Goal: Task Accomplishment & Management: Manage account settings

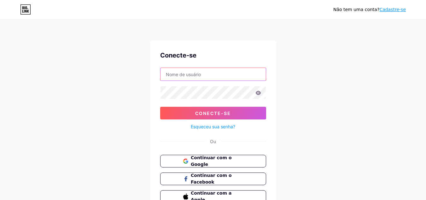
click at [212, 74] on input "text" at bounding box center [212, 74] width 105 height 13
type input "[EMAIL_ADDRESS][DOMAIN_NAME]"
click at [241, 73] on input "[EMAIL_ADDRESS][DOMAIN_NAME]" at bounding box center [212, 74] width 105 height 13
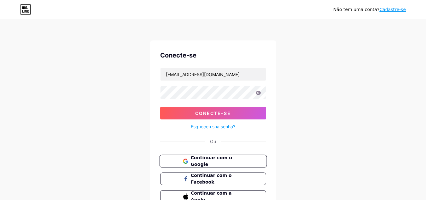
click at [207, 163] on font "Continuar com o Google" at bounding box center [210, 161] width 41 height 12
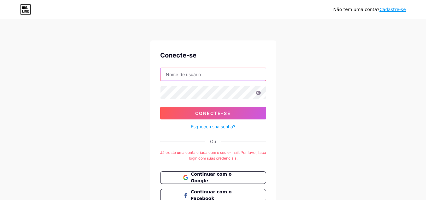
click at [211, 78] on input "text" at bounding box center [212, 74] width 105 height 13
type input "[EMAIL_ADDRESS][DOMAIN_NAME]"
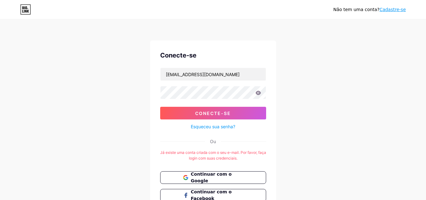
click at [258, 92] on icon at bounding box center [258, 92] width 6 height 4
click at [216, 180] on font "Continuar com o Google" at bounding box center [210, 177] width 41 height 12
click at [217, 125] on font "Esqueceu sua senha?" at bounding box center [213, 126] width 44 height 5
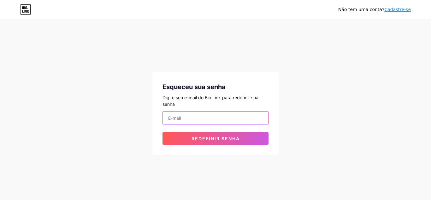
click at [220, 117] on input "email" at bounding box center [215, 117] width 105 height 13
type input "rebeka.vilarim@academiademetas.com.br"
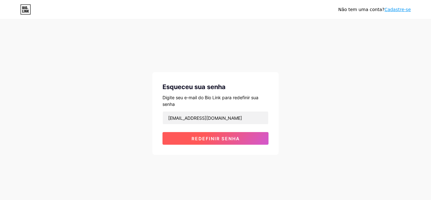
click at [219, 137] on font "Redefinir senha" at bounding box center [215, 138] width 48 height 5
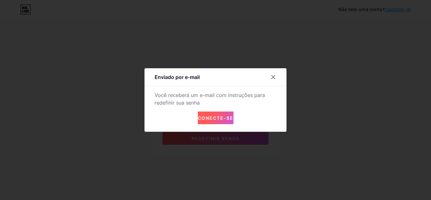
click at [218, 118] on font "Conecte-se" at bounding box center [216, 117] width 36 height 5
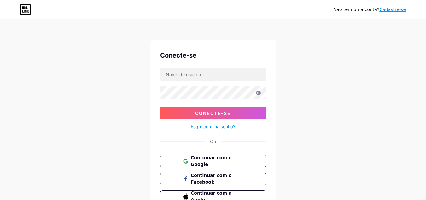
click at [201, 80] on div at bounding box center [213, 73] width 106 height 13
click at [214, 125] on font "Esqueceu sua senha?" at bounding box center [213, 126] width 44 height 5
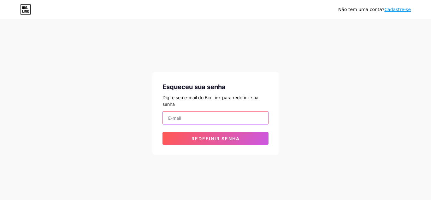
click at [208, 114] on input "email" at bounding box center [215, 117] width 105 height 13
type input "rebeka.vilarim@academiademetas.com.br"
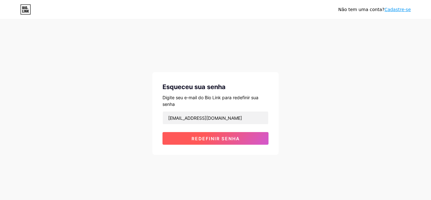
click at [210, 139] on font "Redefinir senha" at bounding box center [215, 138] width 48 height 5
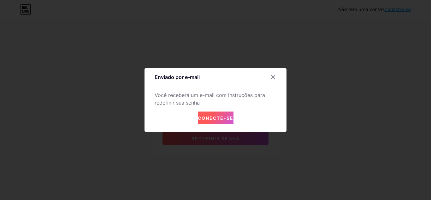
click at [224, 116] on font "Conecte-se" at bounding box center [216, 117] width 36 height 5
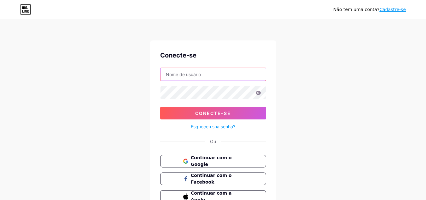
click at [189, 76] on input "text" at bounding box center [212, 74] width 105 height 13
type input "rebeka.vilarim@academiademetas.com.br"
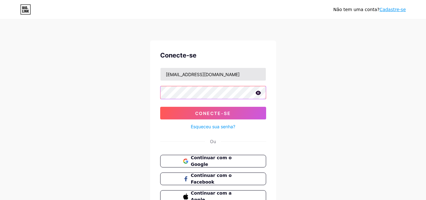
click at [160, 107] on button "Conecte-se" at bounding box center [213, 113] width 106 height 13
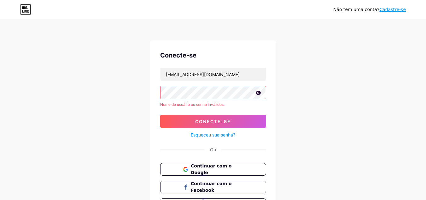
click at [211, 134] on font "Esqueceu sua senha?" at bounding box center [213, 134] width 44 height 5
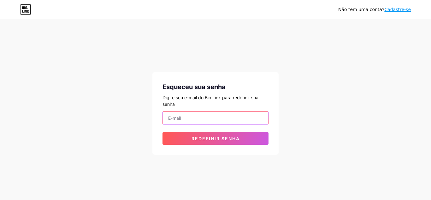
click at [210, 120] on input "email" at bounding box center [215, 117] width 105 height 13
type input "rebeka.vilarim@academiademetas.com.br"
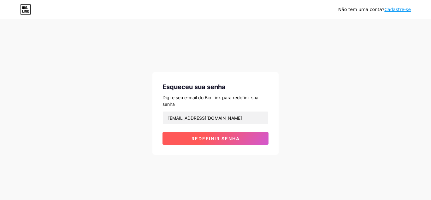
click at [214, 138] on font "Redefinir senha" at bounding box center [215, 138] width 48 height 5
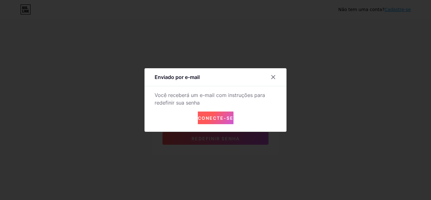
click at [212, 118] on font "Conecte-se" at bounding box center [216, 117] width 36 height 5
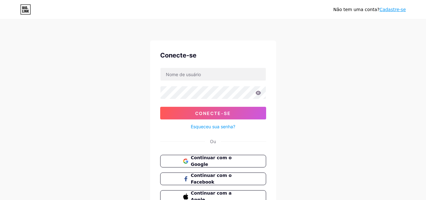
click at [393, 6] on div "Não tem uma conta? Cadastre-se" at bounding box center [369, 9] width 73 height 7
click at [394, 8] on font "Cadastre-se" at bounding box center [392, 9] width 26 height 5
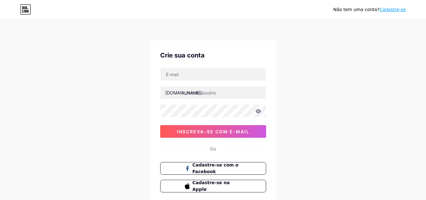
click at [182, 85] on div "bio.link/ inscreva-se com e-mail" at bounding box center [213, 102] width 106 height 70
click at [183, 82] on div "bio.link/ inscreva-se com e-mail" at bounding box center [213, 102] width 106 height 70
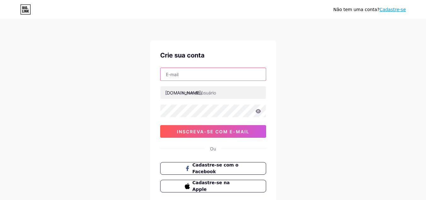
click at [185, 72] on input "text" at bounding box center [212, 74] width 105 height 13
type input "rebeka.vilarim@academiademetas.com.br"
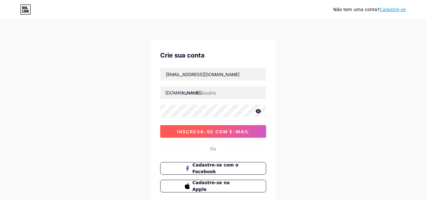
click at [232, 134] on font "inscreva-se com e-mail" at bounding box center [213, 131] width 73 height 5
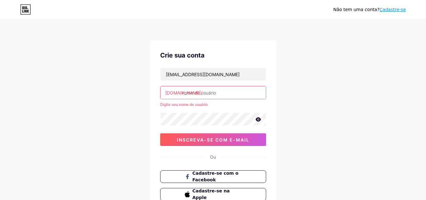
click at [210, 94] on input "text" at bounding box center [212, 92] width 105 height 13
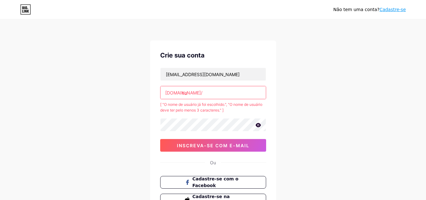
type input "c"
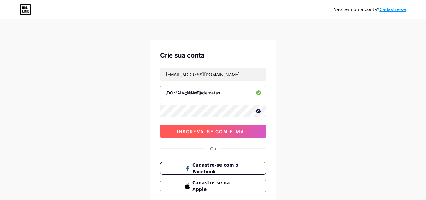
type input "academiademetas"
click at [214, 130] on font "inscreva-se com e-mail" at bounding box center [213, 131] width 73 height 5
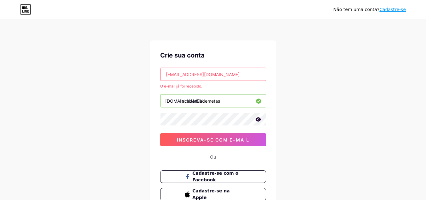
click at [29, 12] on icon at bounding box center [25, 9] width 11 height 10
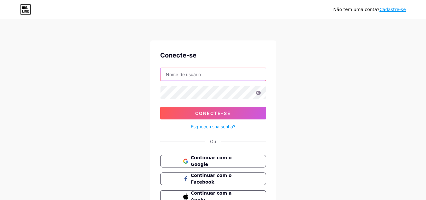
click at [172, 77] on input "text" at bounding box center [212, 74] width 105 height 13
type input "[EMAIL_ADDRESS][DOMAIN_NAME]"
click at [245, 74] on input "caio.vidal@academiademetas.com.br" at bounding box center [212, 74] width 105 height 13
drag, startPoint x: 245, startPoint y: 74, endPoint x: 146, endPoint y: 77, distance: 98.7
click at [146, 77] on div "Não tem uma conta? Cadastre-se Conecte-se caio.vidal@academiademetas.com.br Con…" at bounding box center [213, 116] width 426 height 233
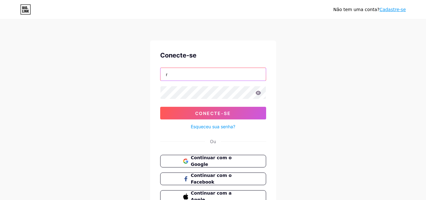
type input "rebeka.vilarim@academiademetas.com.br"
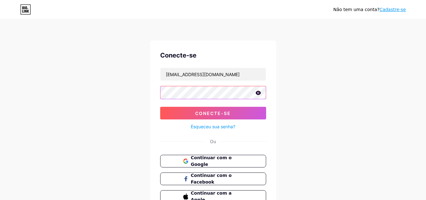
click at [160, 107] on button "Conecte-se" at bounding box center [213, 113] width 106 height 13
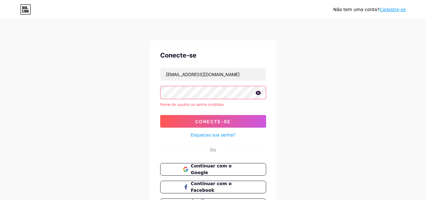
click at [260, 92] on icon at bounding box center [257, 92] width 5 height 4
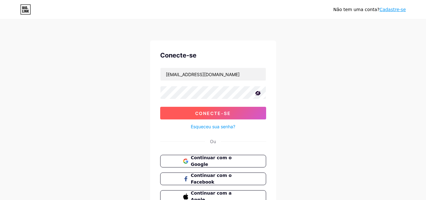
click at [187, 111] on button "Conecte-se" at bounding box center [213, 113] width 106 height 13
click at [195, 112] on button "Conecte-se" at bounding box center [213, 113] width 106 height 13
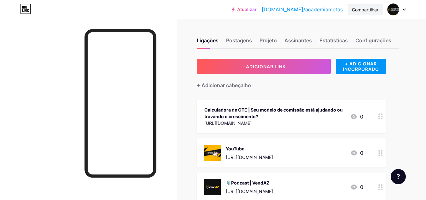
click at [371, 9] on font "Compartilhar" at bounding box center [365, 9] width 26 height 5
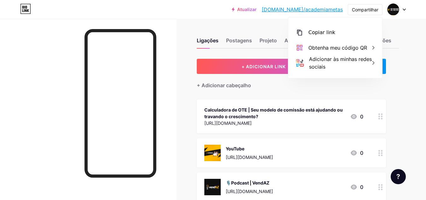
click at [163, 14] on div "Atualizar bio.link/academia... bio.link/academiametas Compartilhar Copiar link …" at bounding box center [213, 9] width 426 height 11
